Goal: Transaction & Acquisition: Purchase product/service

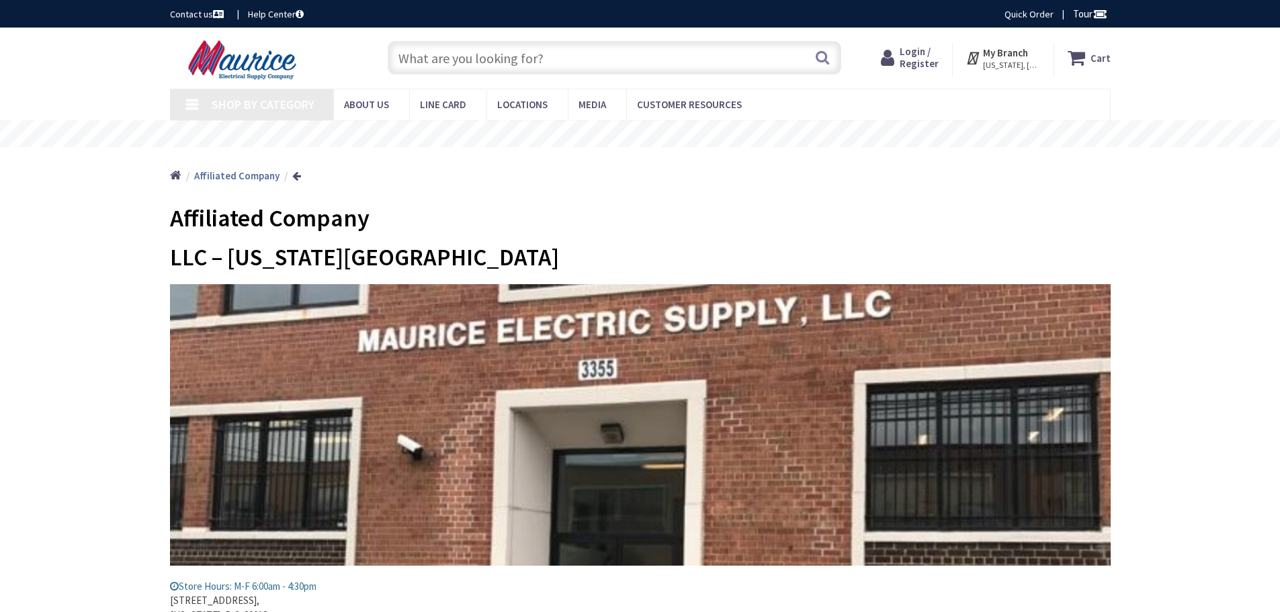
type input "[STREET_ADDRESS][US_STATE]"
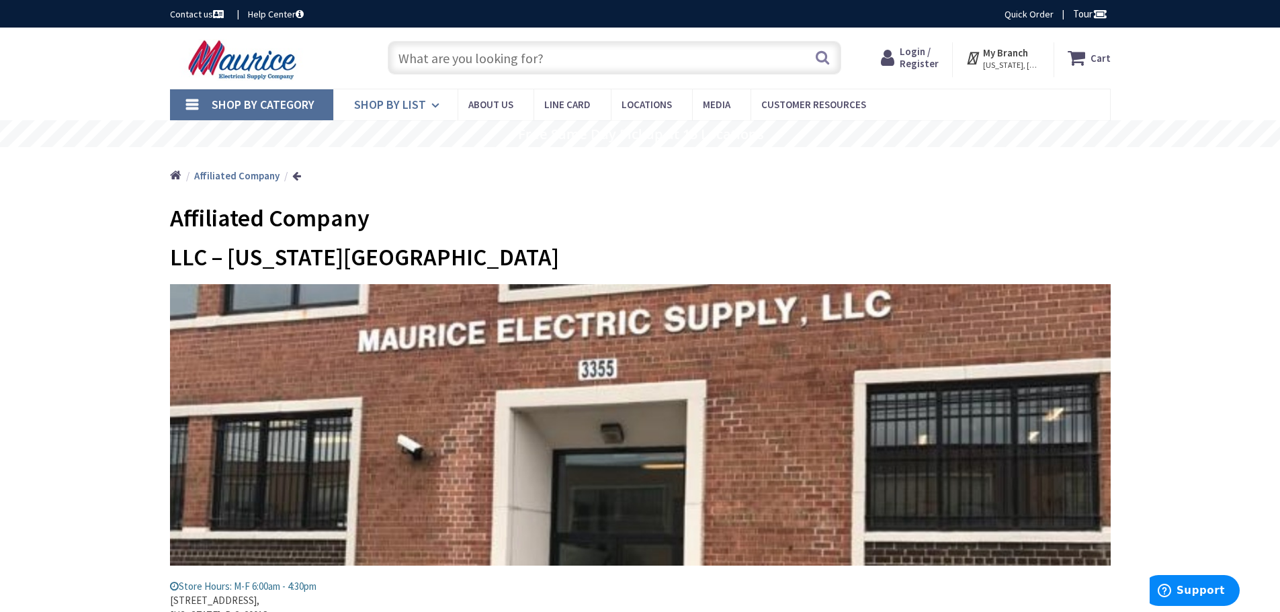
click at [431, 101] on icon at bounding box center [437, 106] width 13 height 30
click at [468, 58] on input "text" at bounding box center [614, 58] width 453 height 34
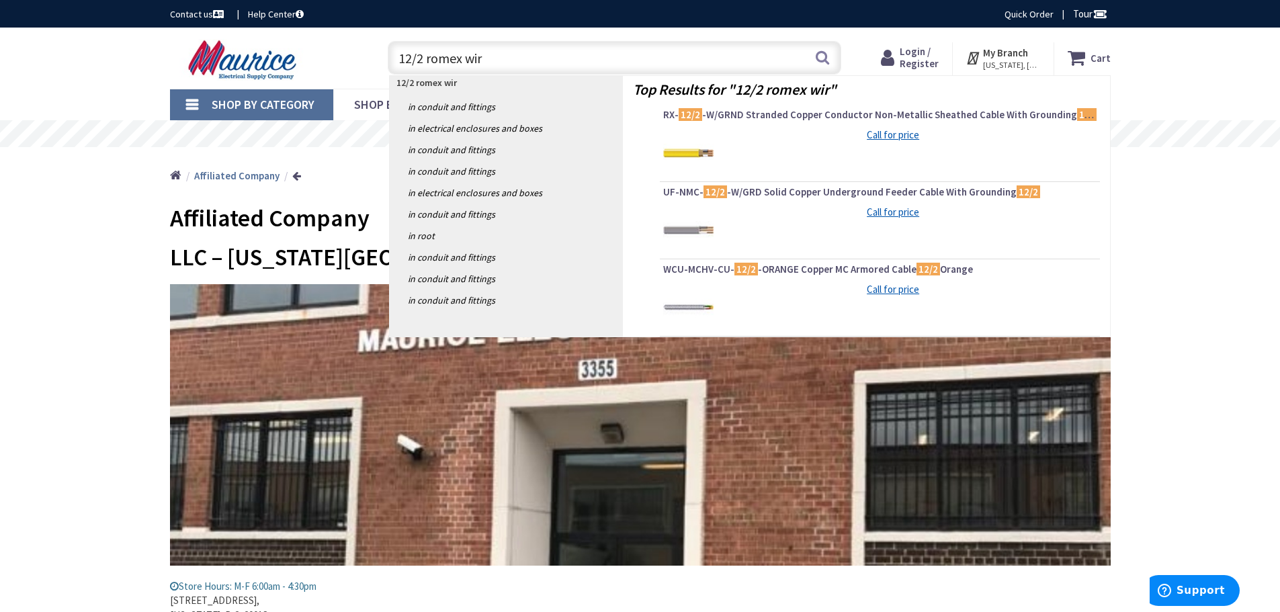
type input "12/2 romex wire"
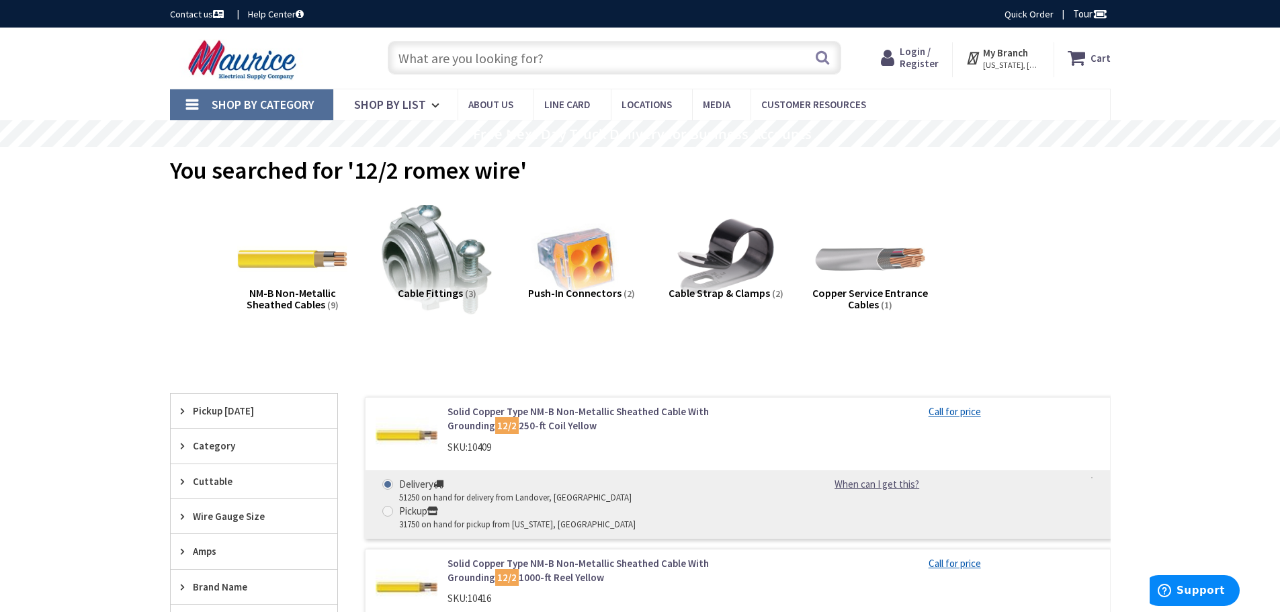
click at [476, 58] on input "text" at bounding box center [614, 58] width 453 height 34
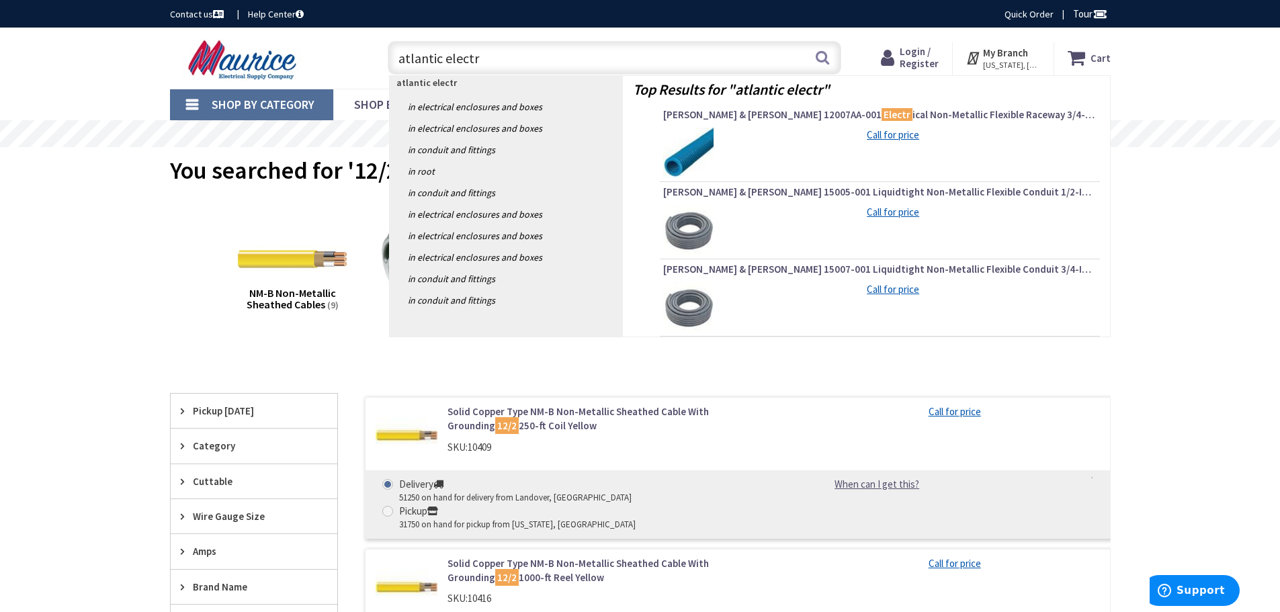
type input "atlantic electr"
